Goal: Check status: Check status

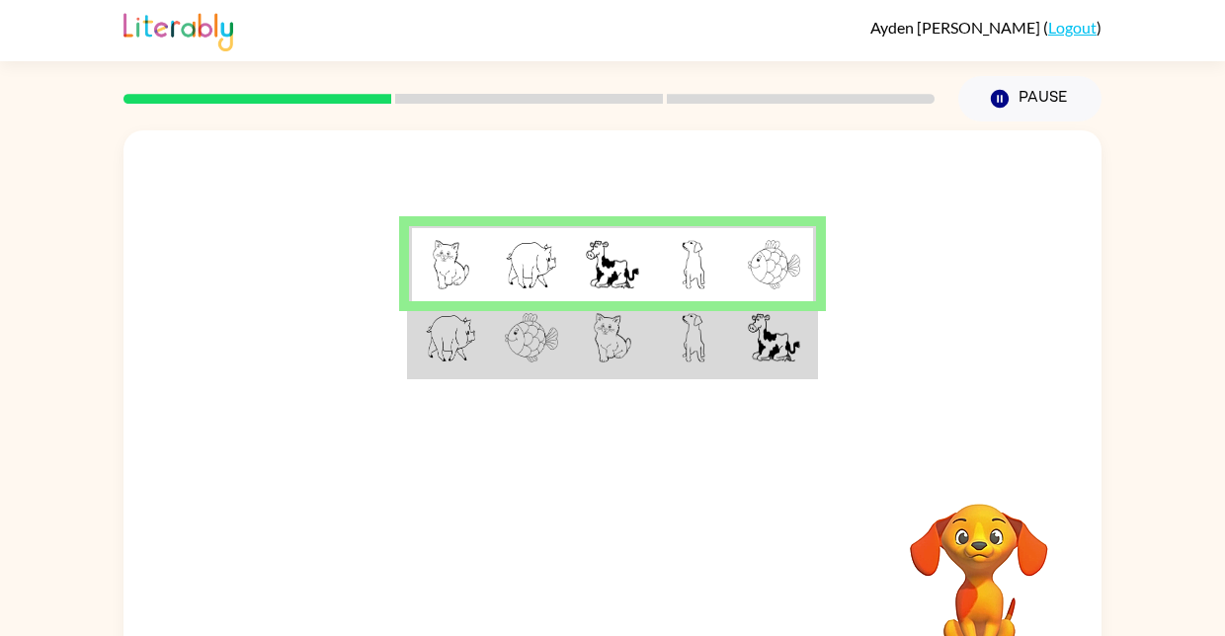
click at [627, 333] on img at bounding box center [613, 337] width 38 height 49
click at [651, 338] on td at bounding box center [612, 339] width 81 height 76
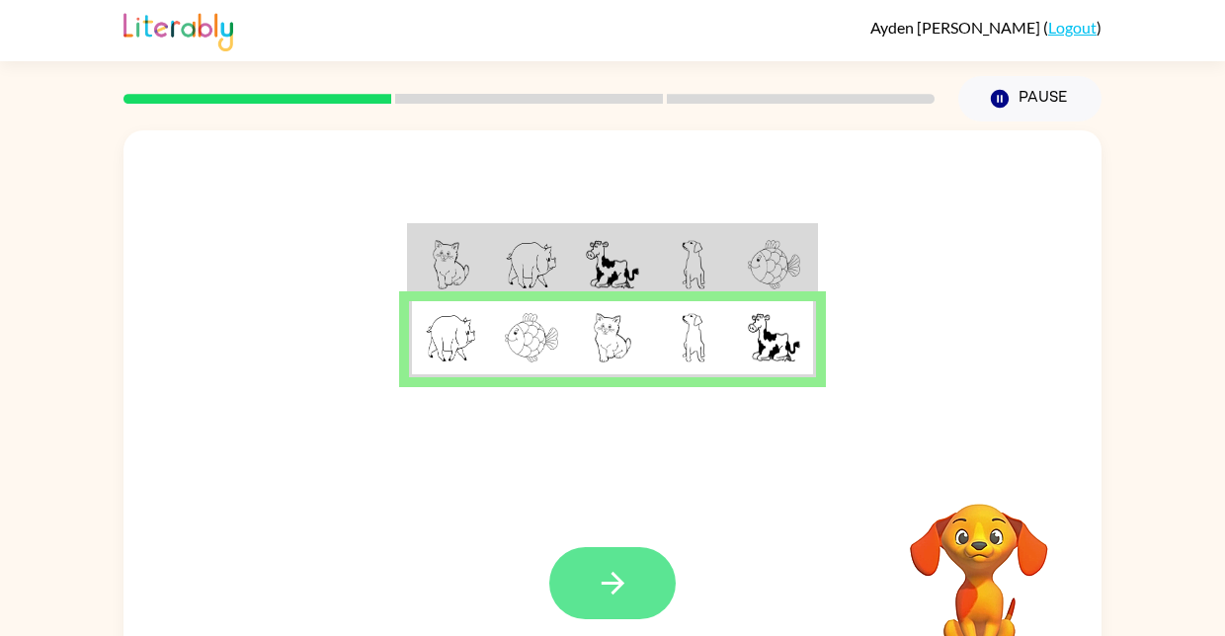
click at [626, 588] on icon "button" at bounding box center [613, 583] width 35 height 35
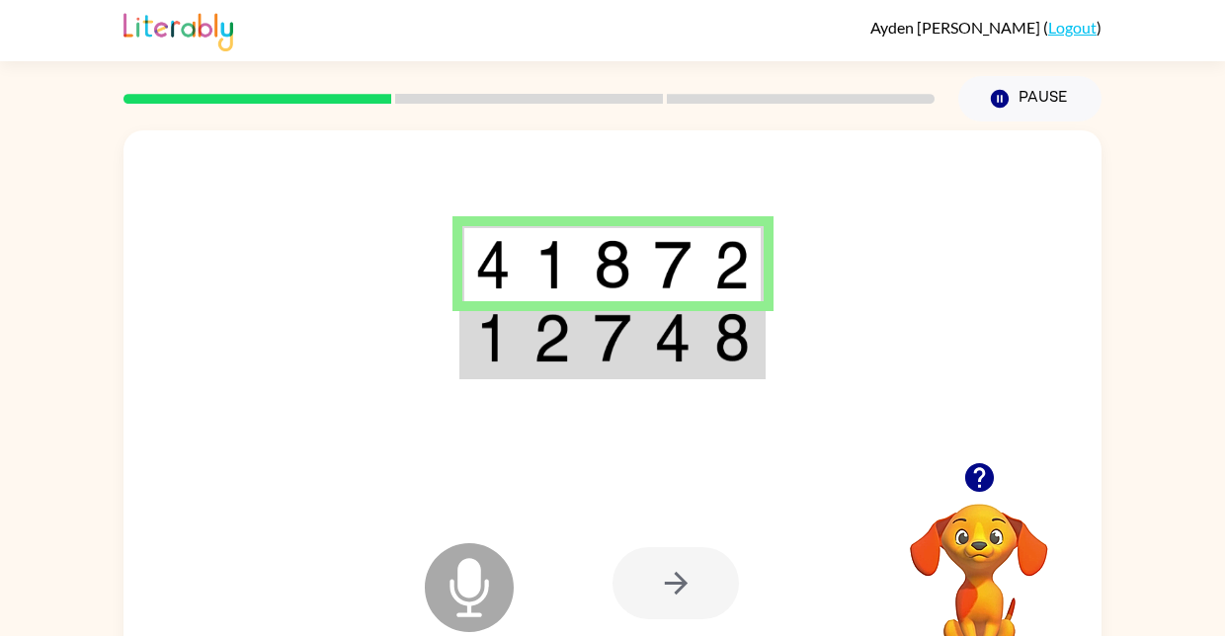
click at [653, 371] on td at bounding box center [673, 339] width 60 height 76
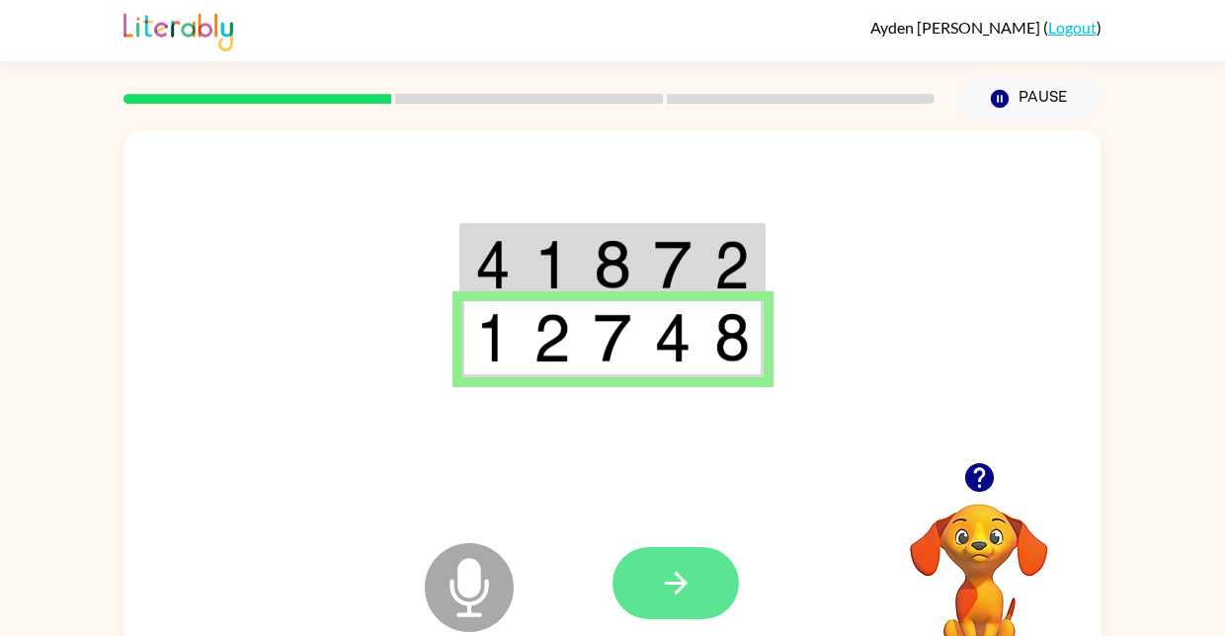
click at [699, 586] on button "button" at bounding box center [676, 583] width 126 height 72
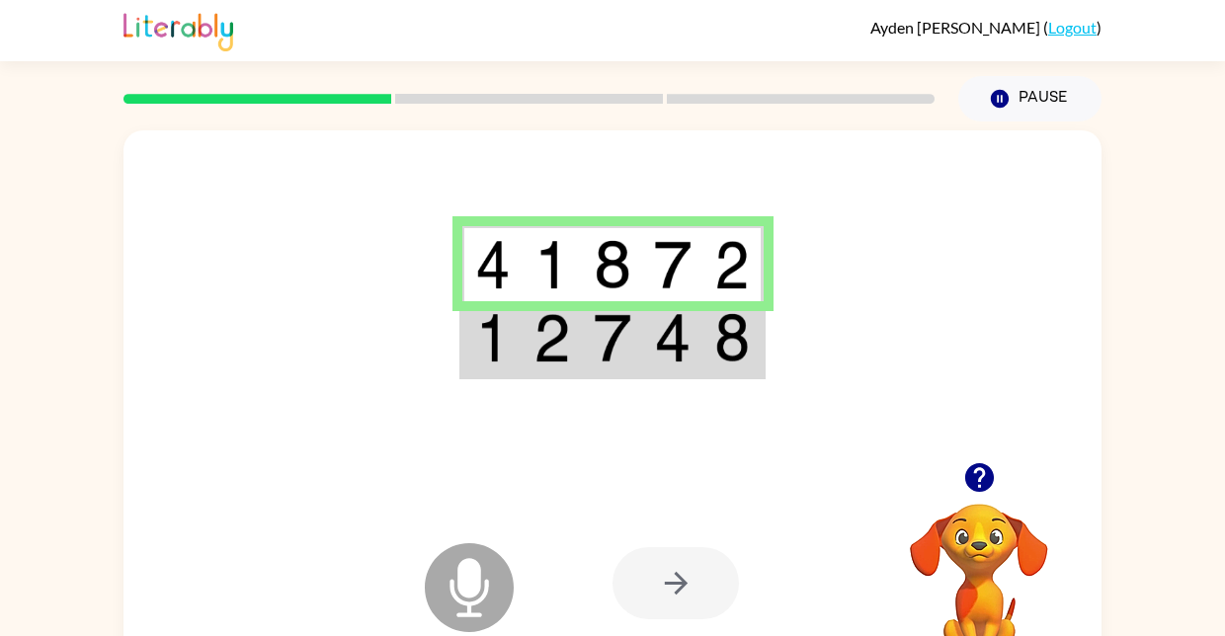
click at [558, 342] on img at bounding box center [553, 337] width 38 height 49
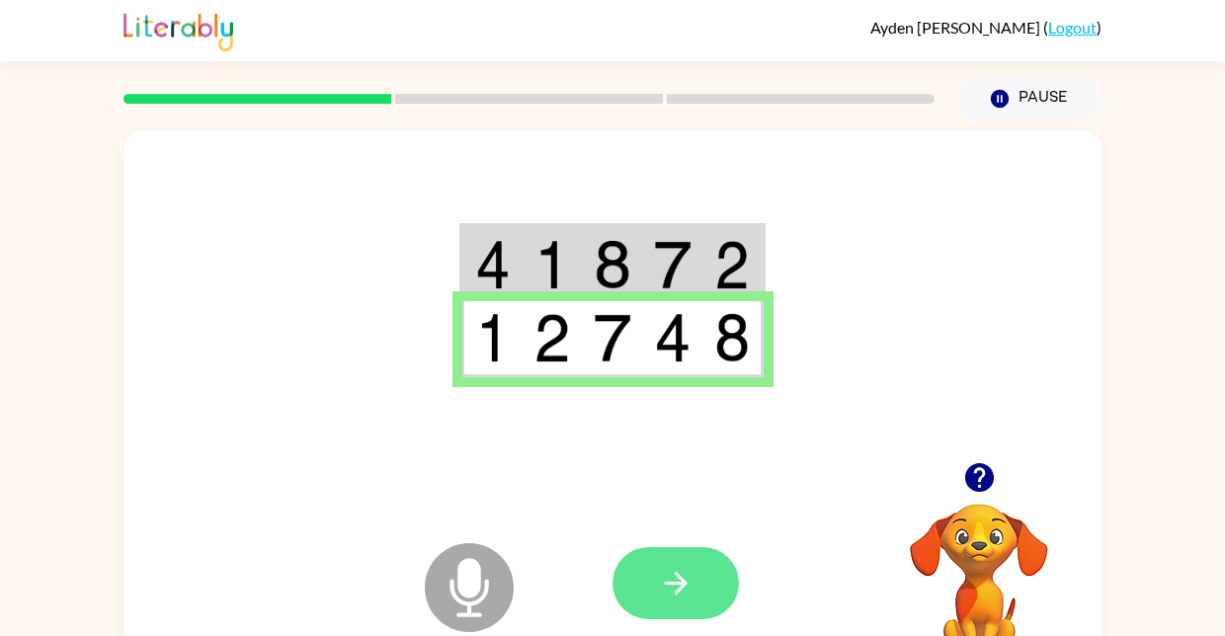
click at [692, 567] on icon "button" at bounding box center [676, 583] width 35 height 35
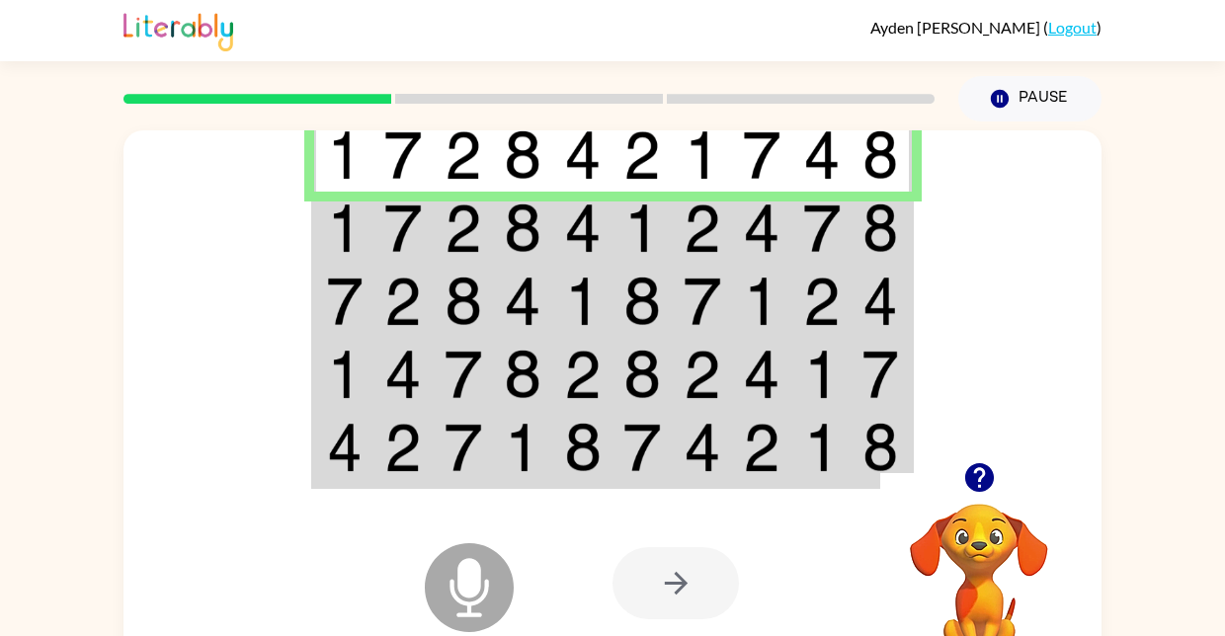
click at [377, 243] on td at bounding box center [404, 228] width 60 height 73
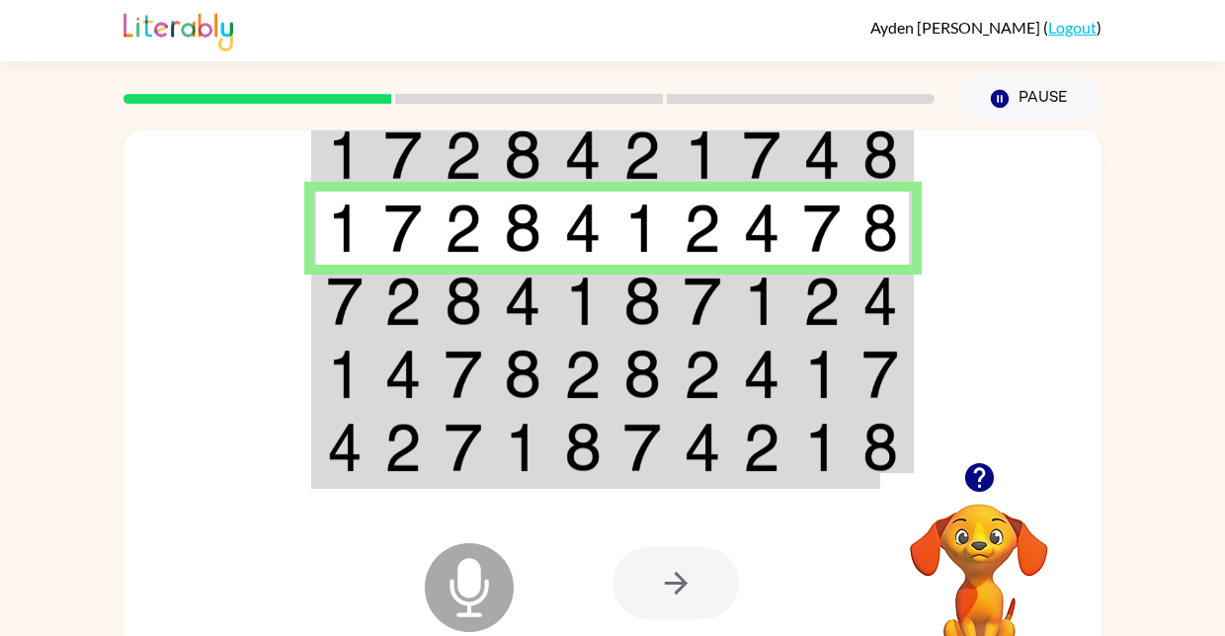
click at [569, 314] on img at bounding box center [583, 301] width 38 height 49
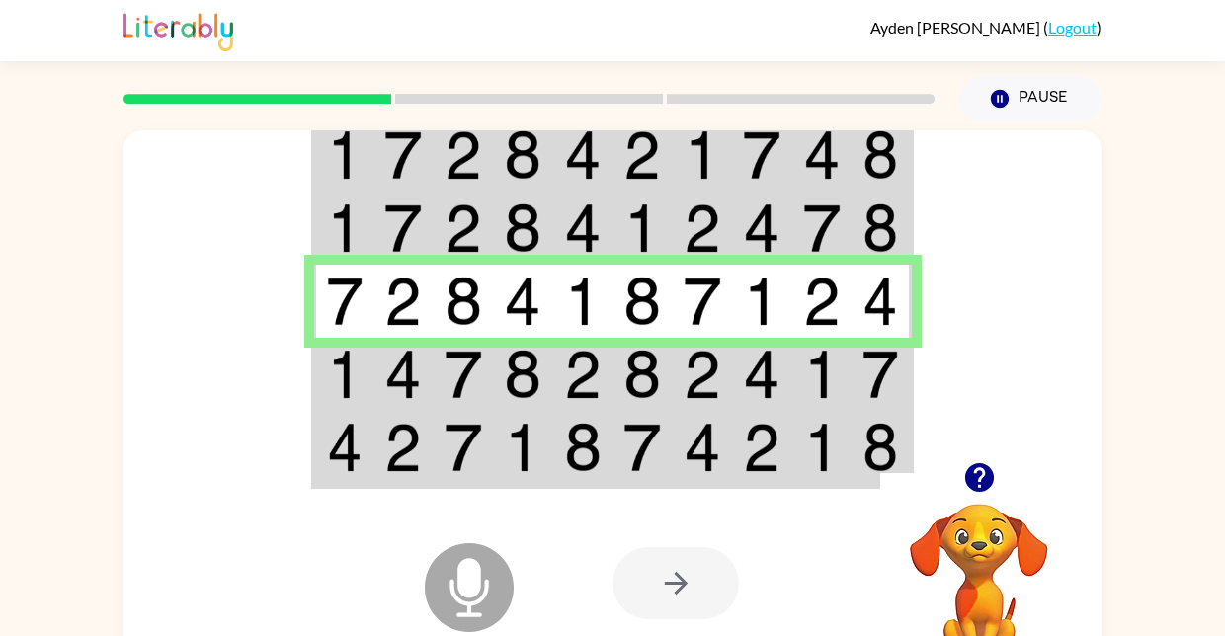
click at [496, 381] on td at bounding box center [523, 374] width 60 height 73
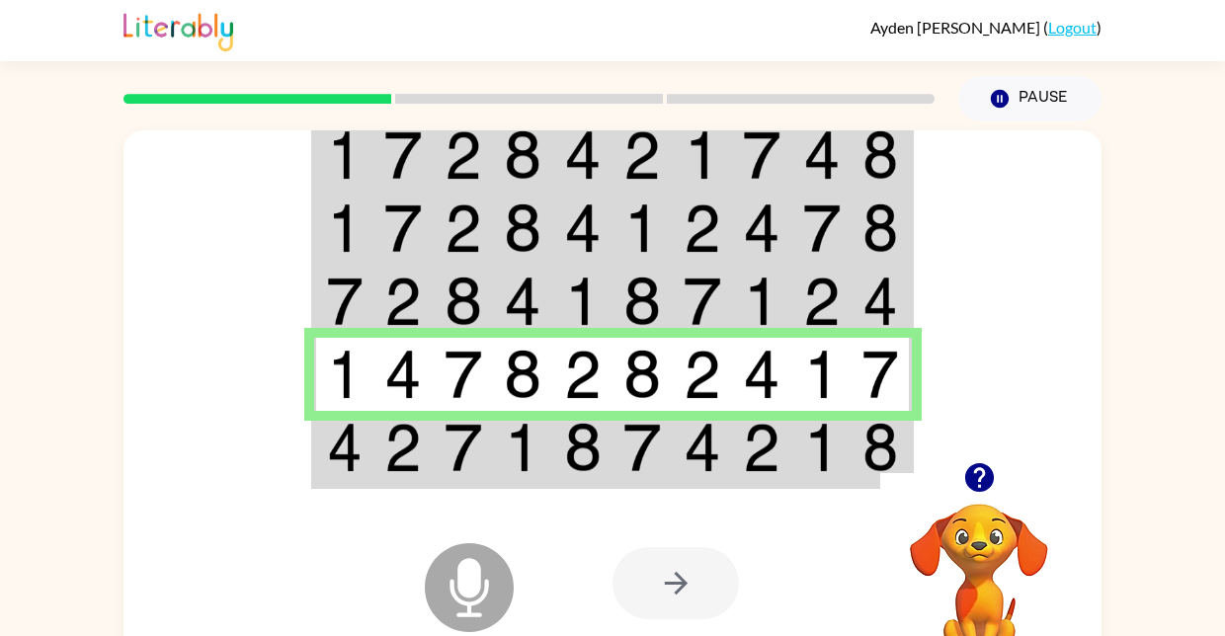
click at [394, 477] on div "Microphone The Microphone is here when it is your turn to talk" at bounding box center [419, 537] width 197 height 131
click at [425, 485] on div "Microphone The Microphone is here when it is your turn to talk" at bounding box center [419, 537] width 197 height 131
click at [478, 443] on img at bounding box center [464, 447] width 38 height 49
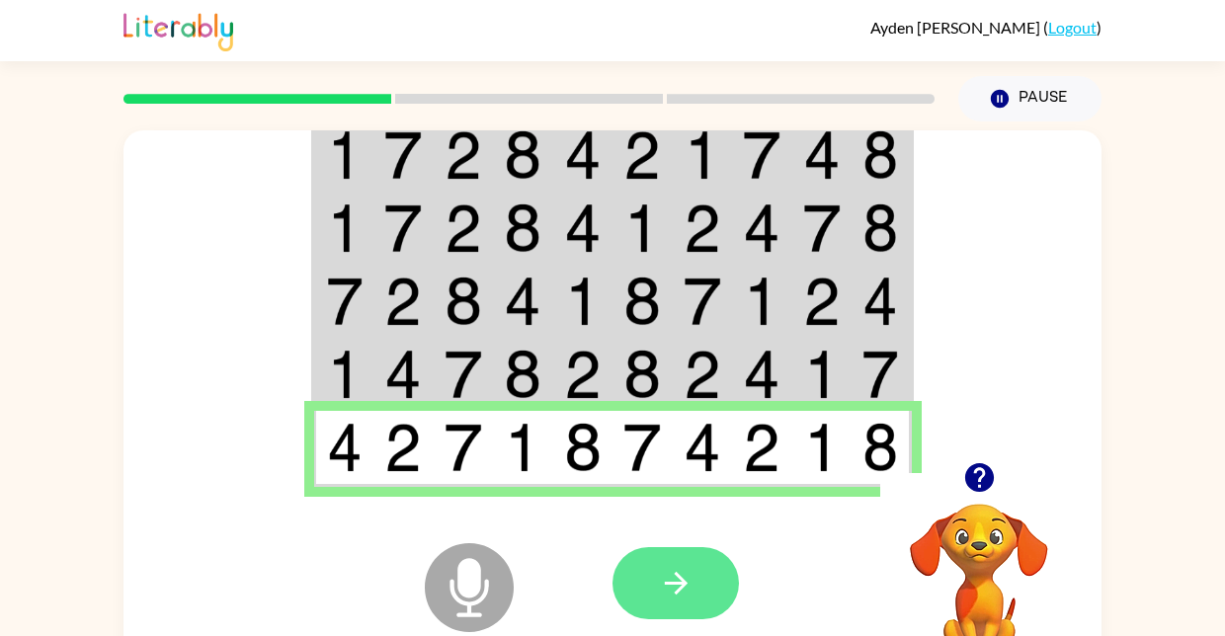
click at [704, 576] on button "button" at bounding box center [676, 583] width 126 height 72
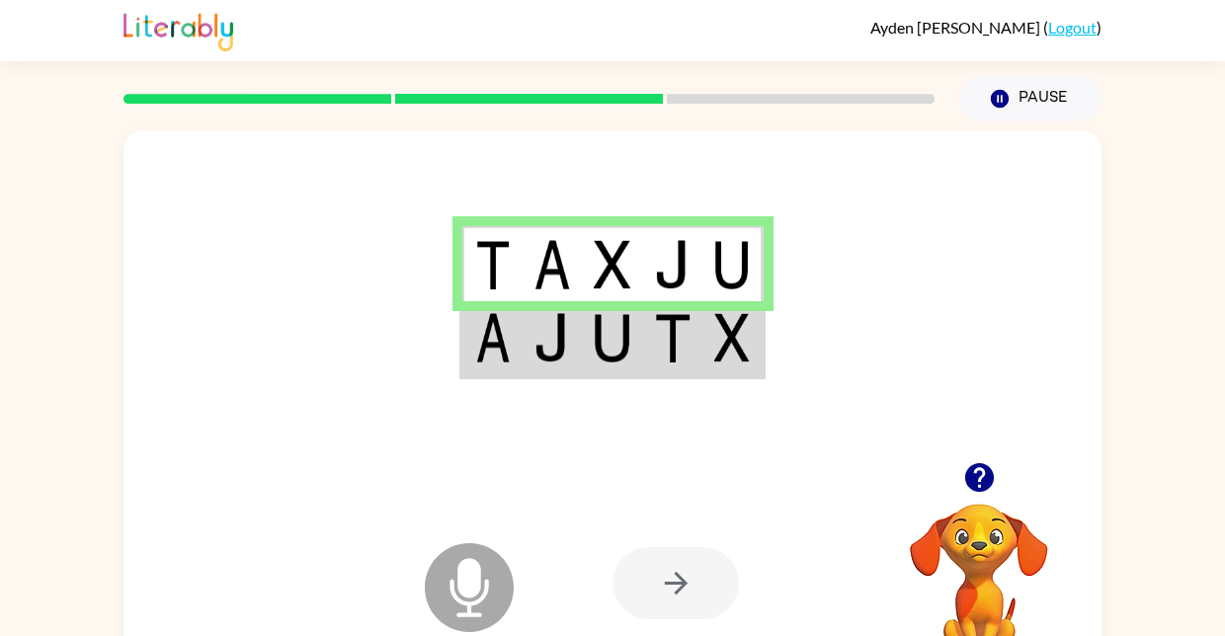
click at [547, 436] on div at bounding box center [613, 296] width 978 height 332
click at [676, 594] on div at bounding box center [676, 583] width 126 height 72
click at [721, 353] on img at bounding box center [733, 337] width 36 height 49
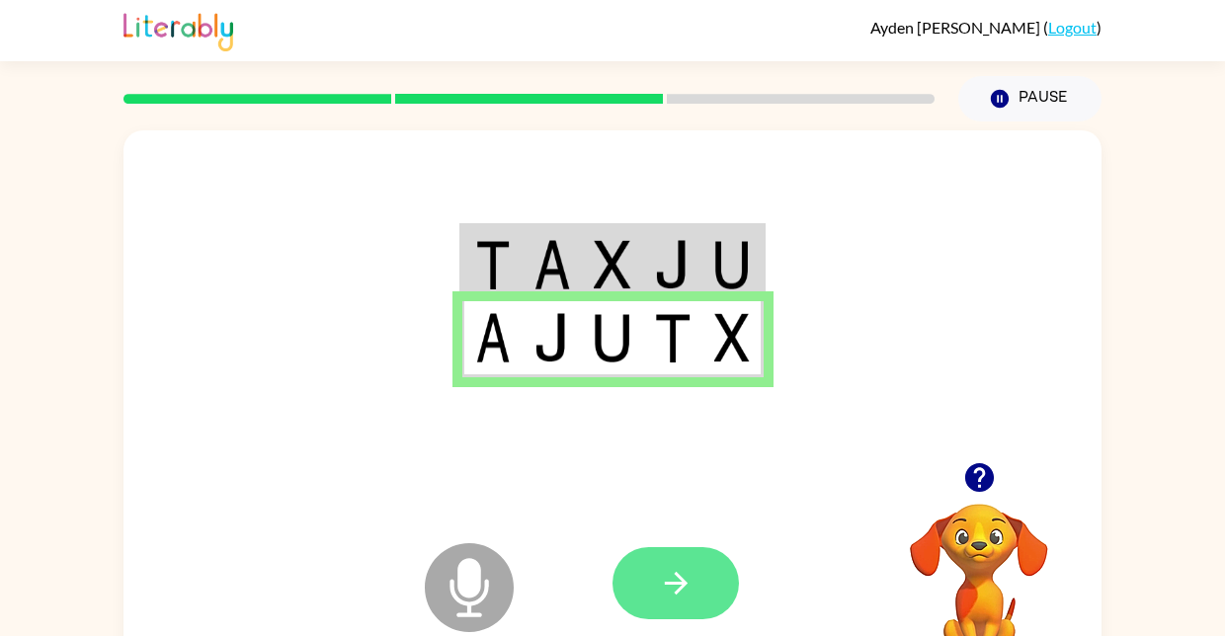
click at [703, 583] on button "button" at bounding box center [676, 583] width 126 height 72
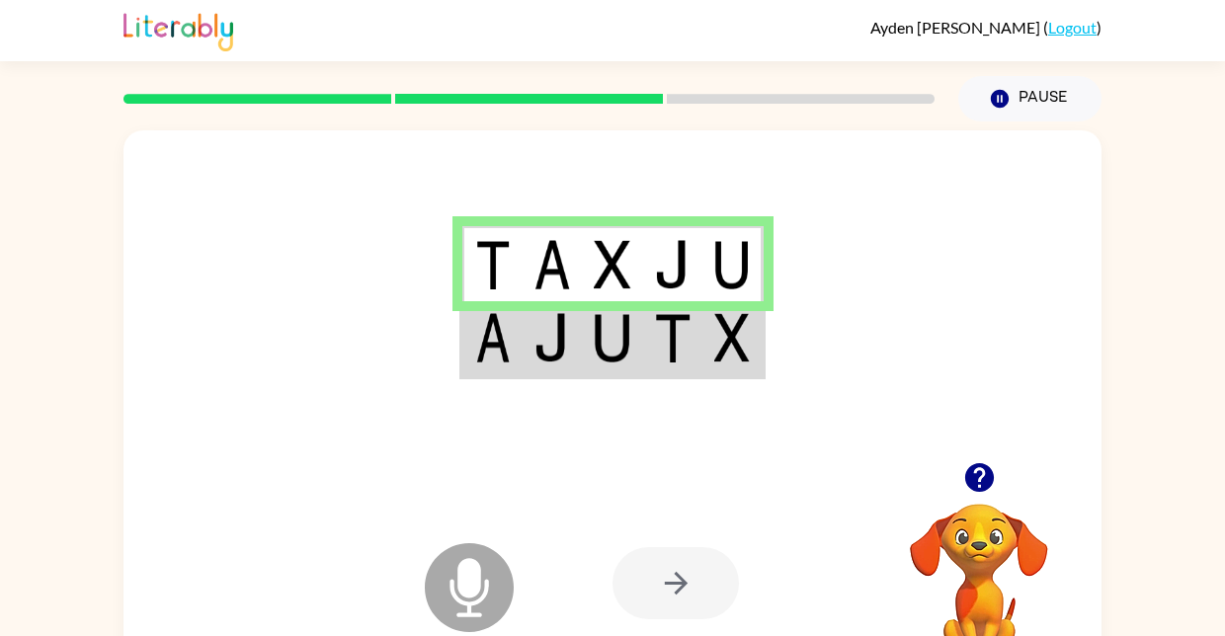
click at [699, 596] on div at bounding box center [676, 583] width 126 height 72
click at [690, 608] on div at bounding box center [676, 583] width 126 height 72
click at [711, 337] on td at bounding box center [734, 339] width 60 height 76
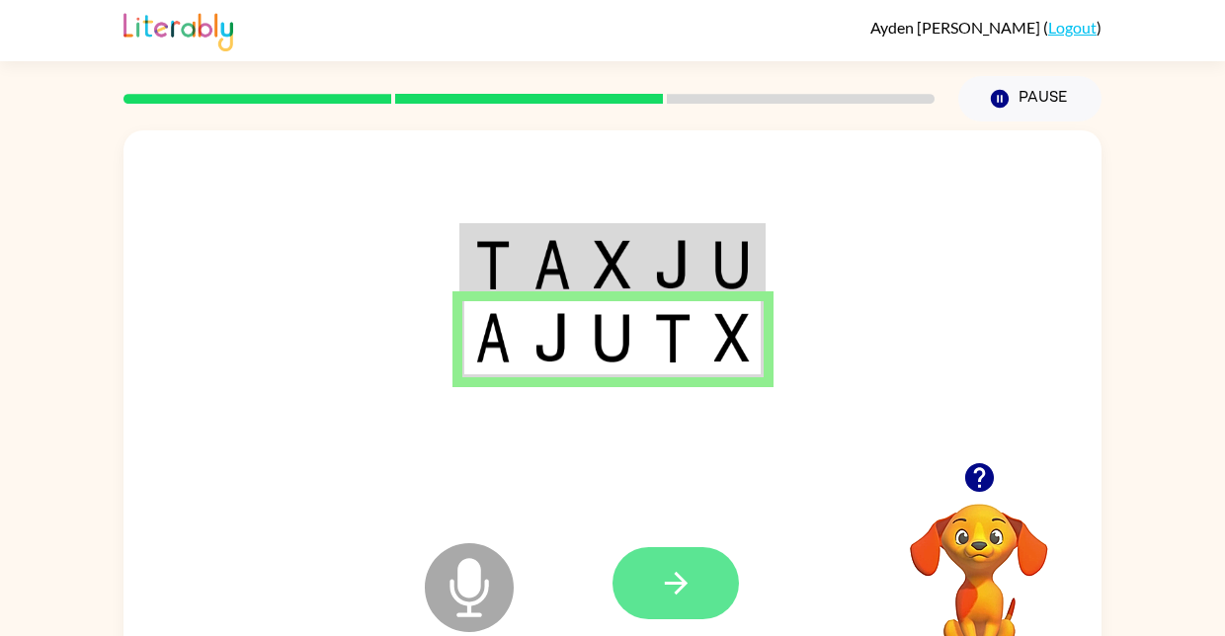
click at [705, 575] on button "button" at bounding box center [676, 583] width 126 height 72
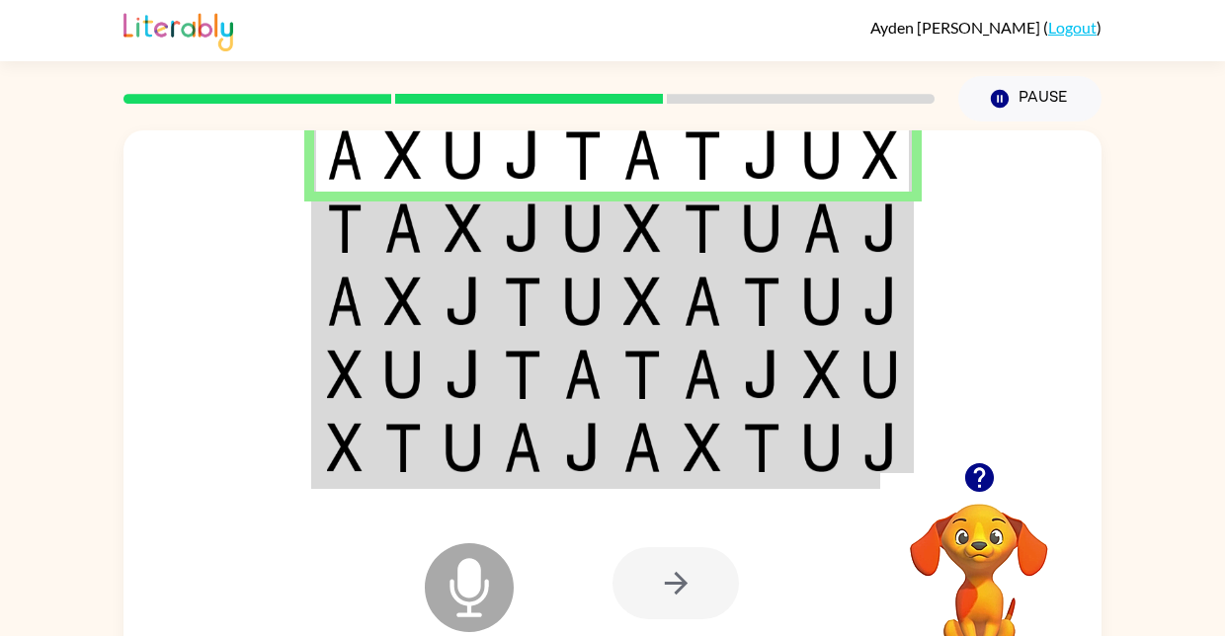
click at [698, 231] on img at bounding box center [703, 228] width 38 height 49
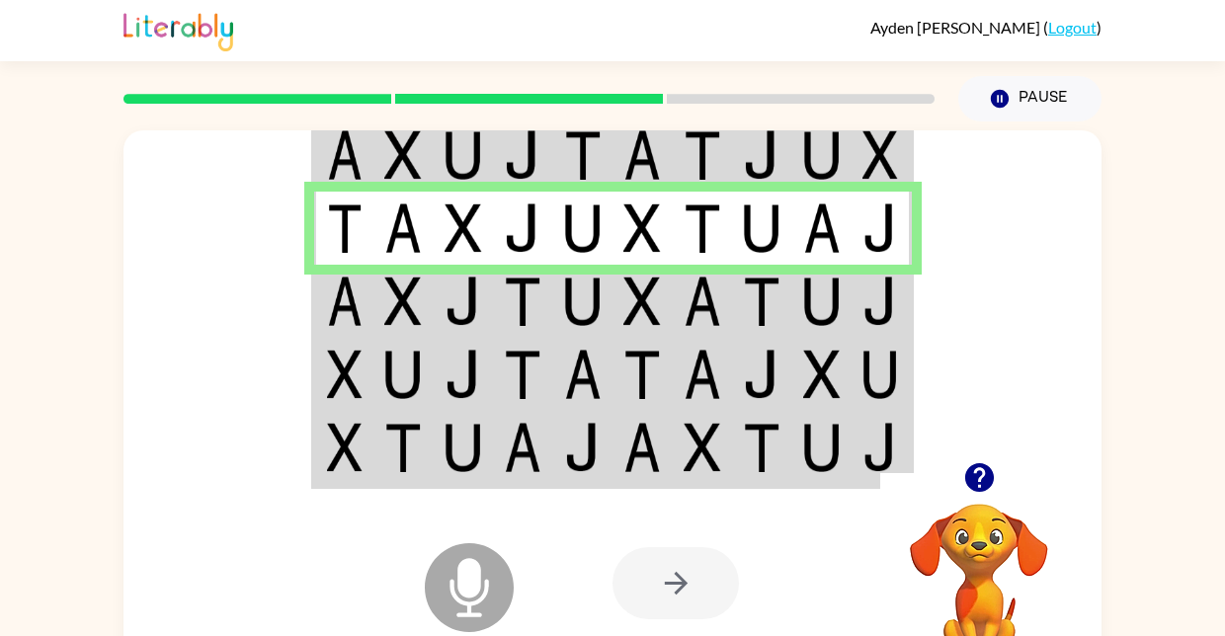
click at [826, 326] on img at bounding box center [822, 301] width 38 height 49
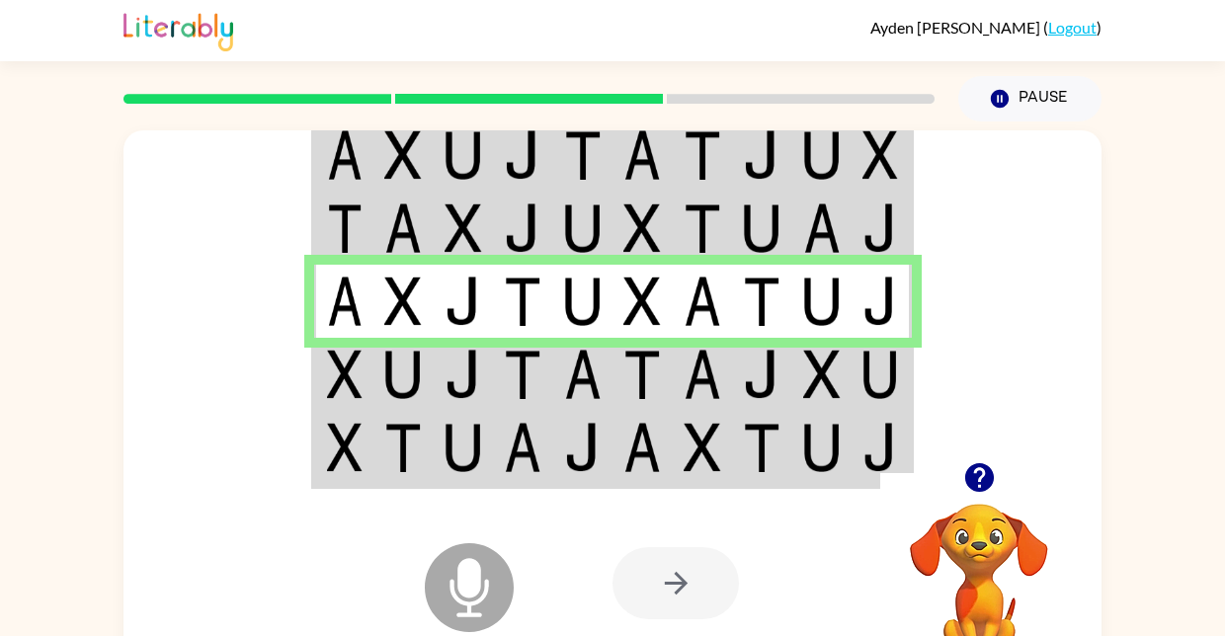
click at [798, 369] on td at bounding box center [823, 374] width 60 height 73
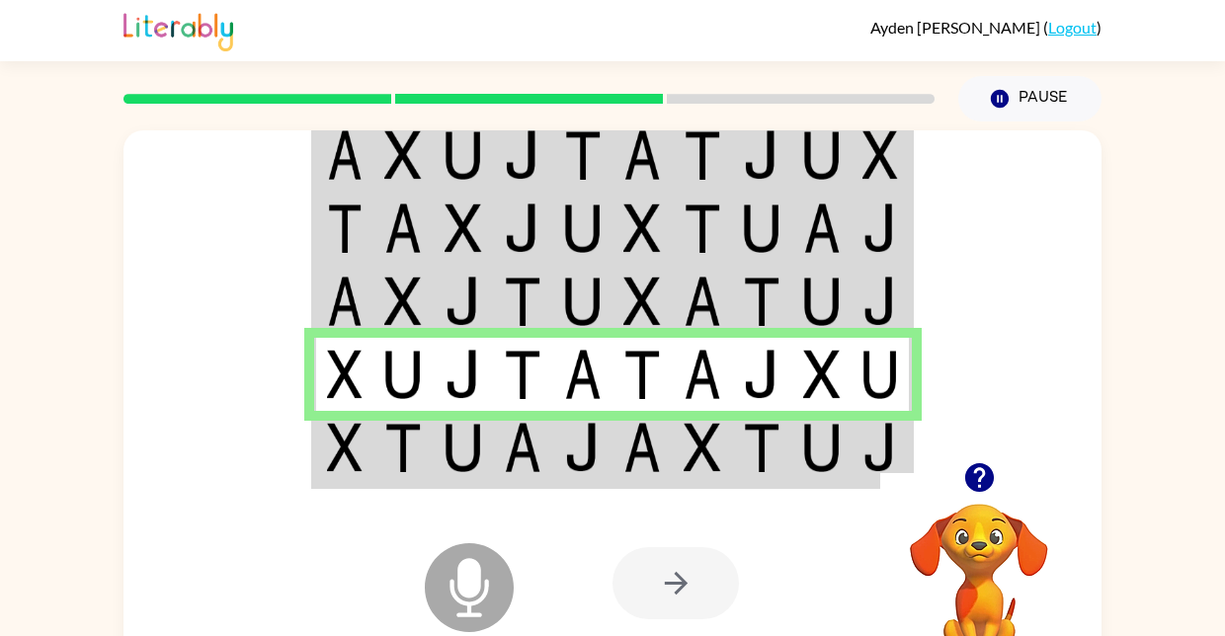
click at [741, 477] on div at bounding box center [759, 583] width 292 height 222
click at [727, 468] on td at bounding box center [703, 449] width 60 height 76
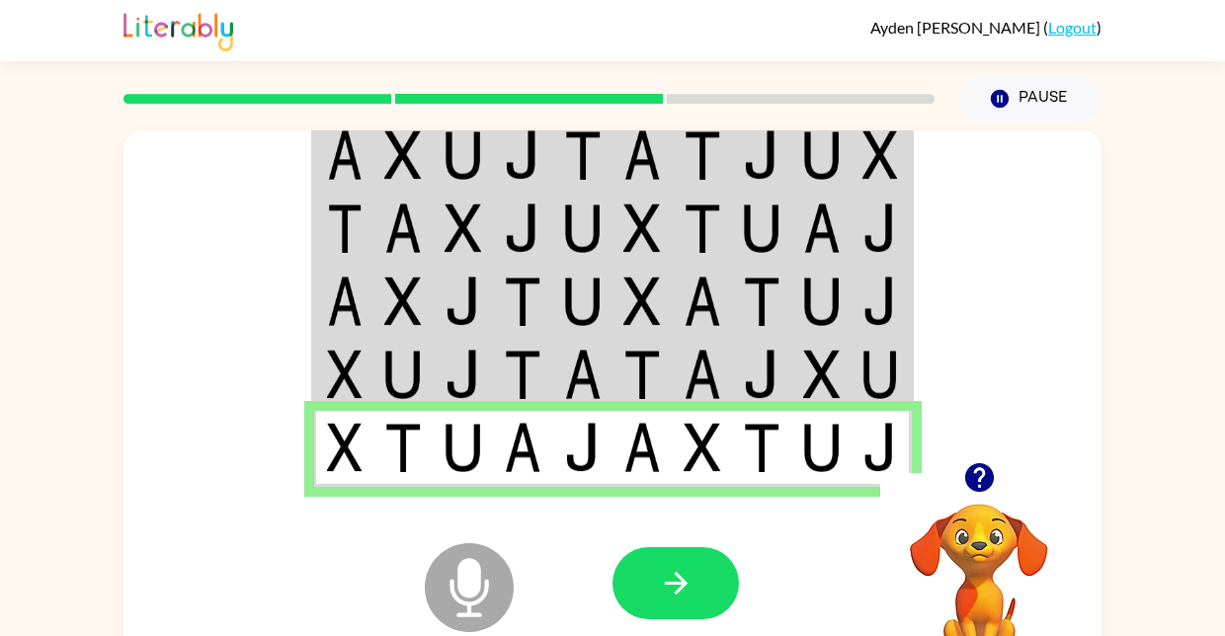
click at [738, 592] on div at bounding box center [676, 583] width 126 height 72
click at [695, 609] on button "button" at bounding box center [676, 583] width 126 height 72
